Goal: Task Accomplishment & Management: Use online tool/utility

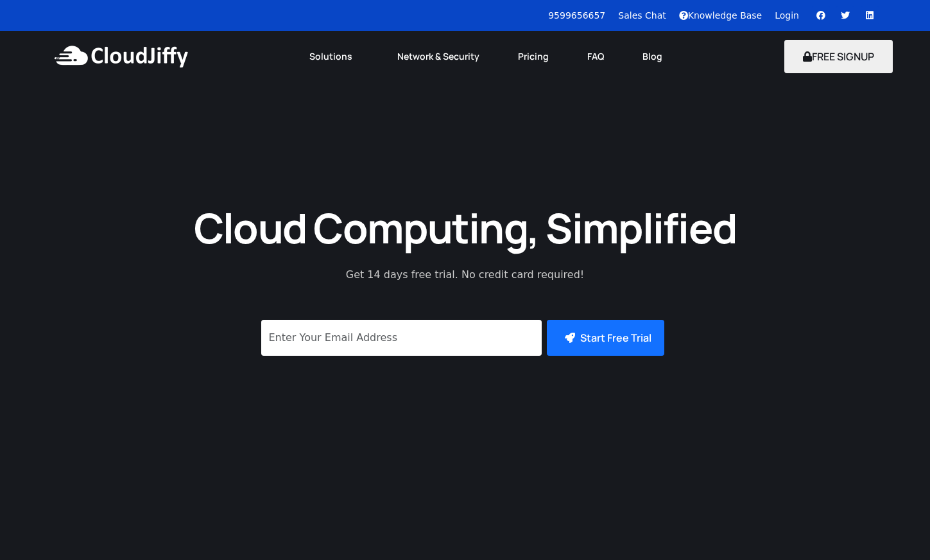
click at [799, 14] on div "Login" at bounding box center [793, 15] width 37 height 13
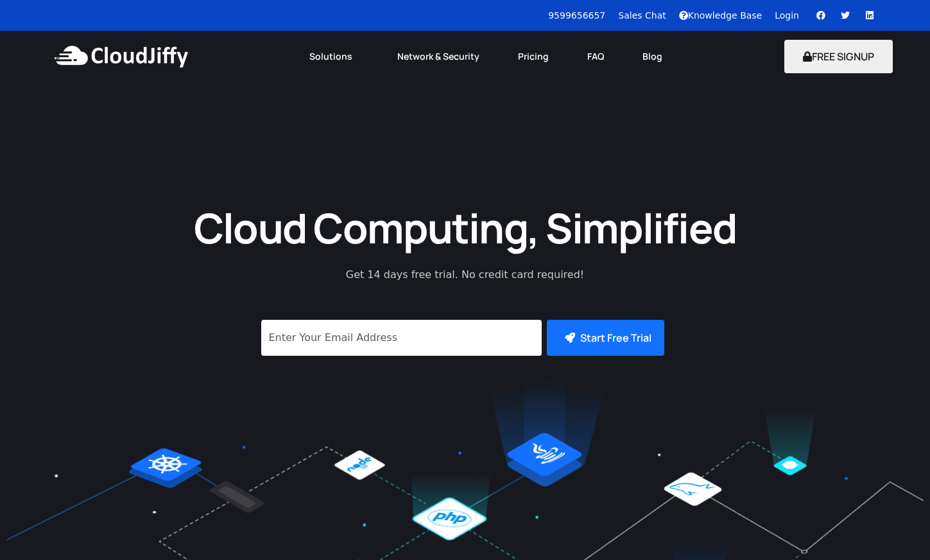
click at [790, 13] on link "Login" at bounding box center [787, 15] width 24 height 10
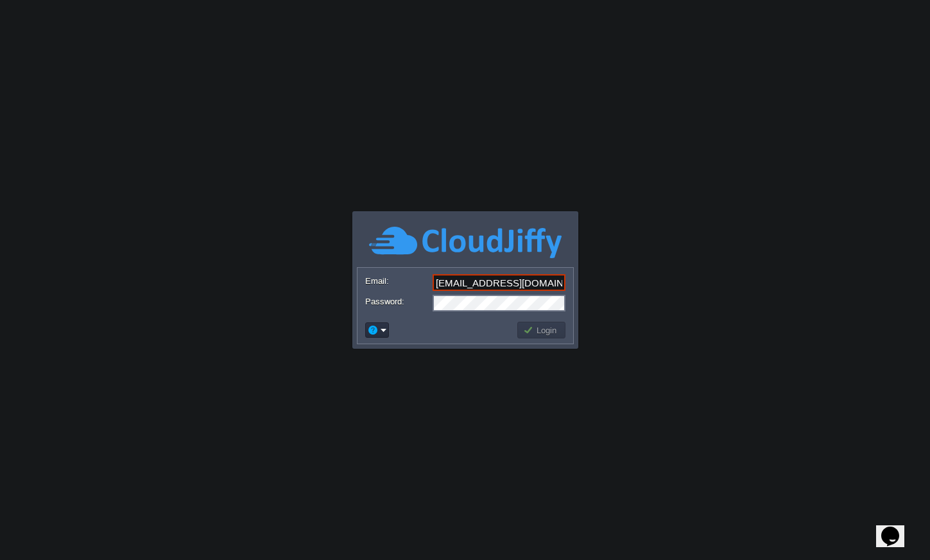
type input "[EMAIL_ADDRESS][DOMAIN_NAME]"
click at [545, 330] on button "Login" at bounding box center [541, 330] width 37 height 12
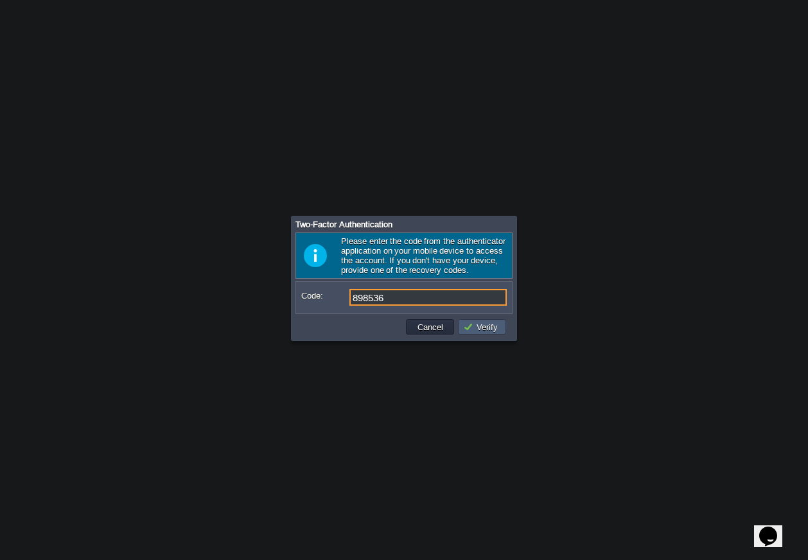
type input "898536"
click at [487, 328] on button "Verify" at bounding box center [482, 327] width 39 height 12
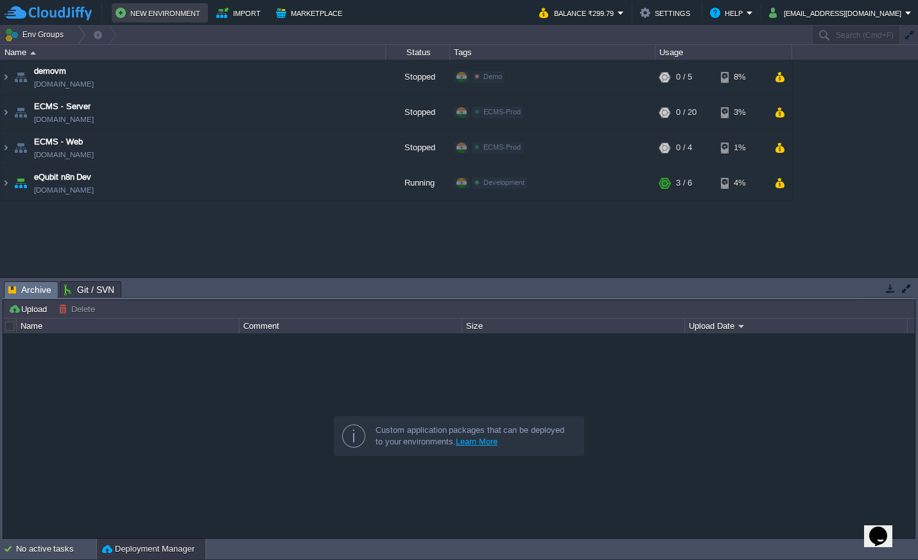
click at [170, 10] on button "New Environment" at bounding box center [160, 12] width 89 height 15
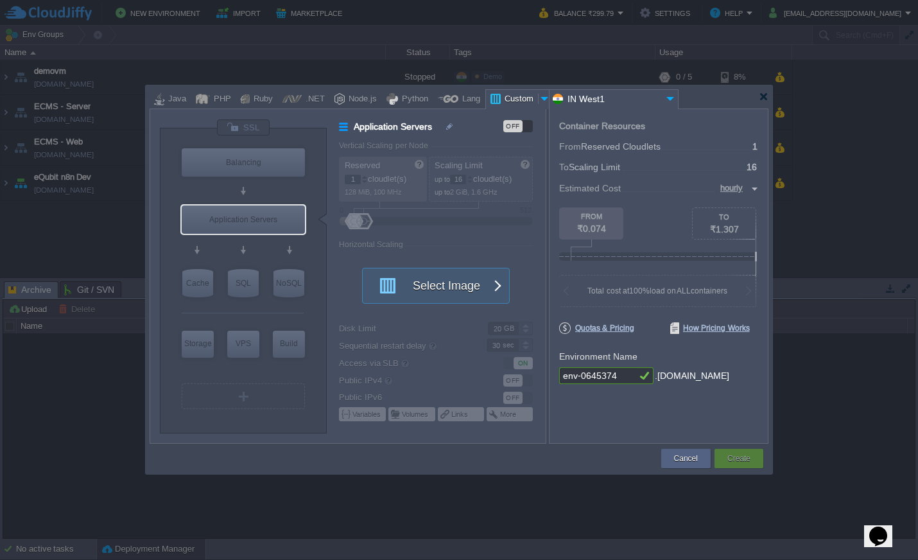
click at [510, 98] on div "Custom" at bounding box center [519, 99] width 37 height 19
click at [539, 97] on div at bounding box center [545, 98] width 13 height 19
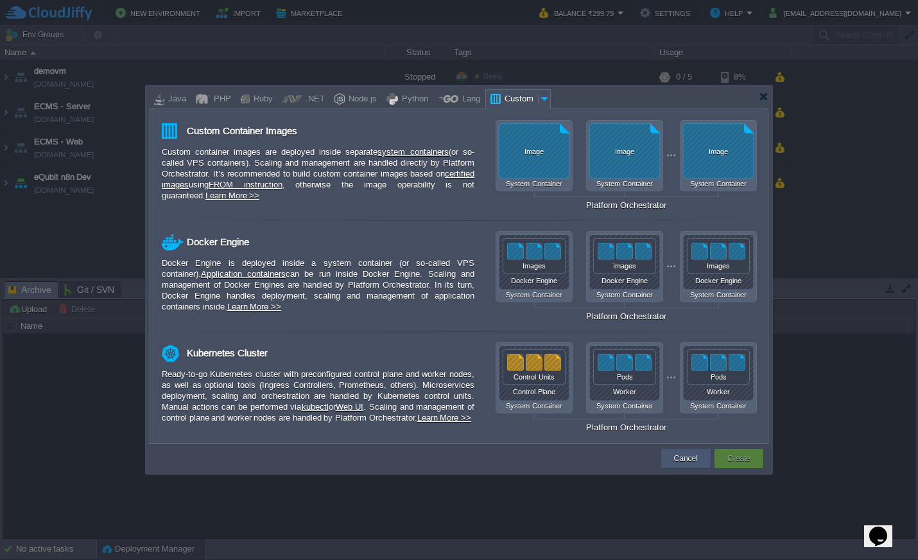
click at [683, 462] on button "Cancel" at bounding box center [686, 458] width 24 height 13
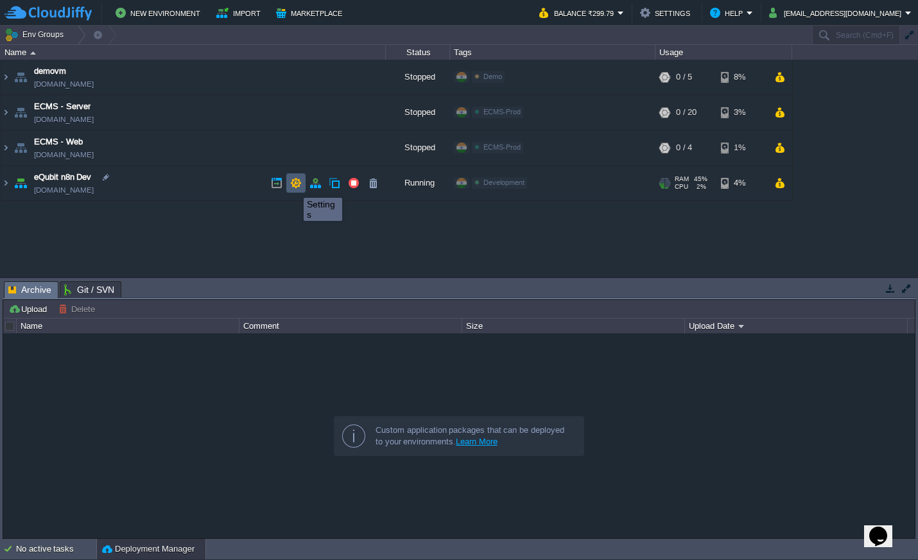
click at [295, 186] on button "button" at bounding box center [296, 183] width 12 height 12
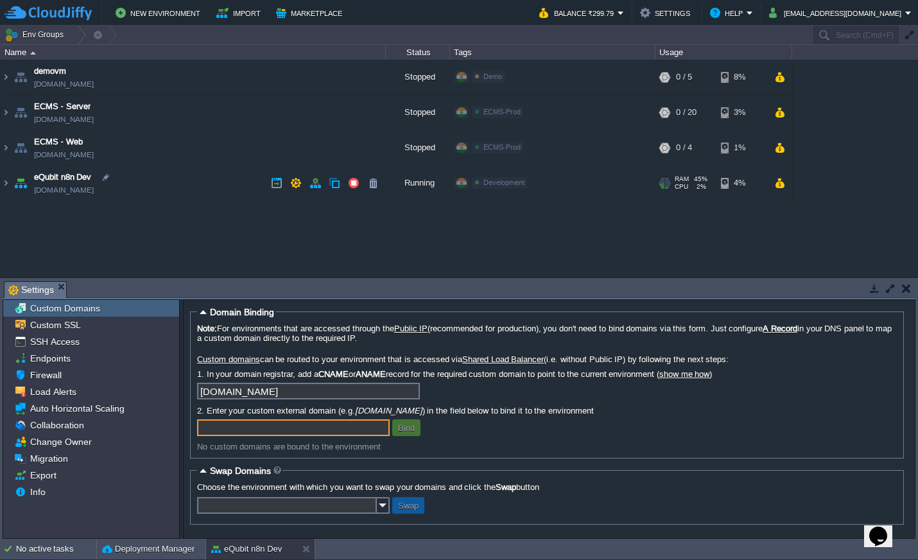
click at [162, 180] on td "eQubit n8n Dev [DOMAIN_NAME]" at bounding box center [193, 183] width 385 height 35
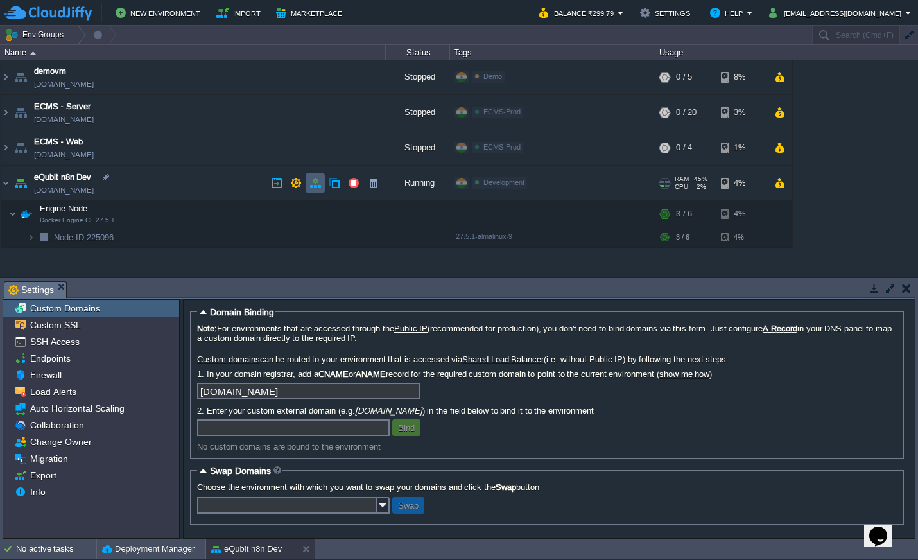
click at [317, 182] on button "button" at bounding box center [316, 183] width 12 height 12
